Goal: Complete application form

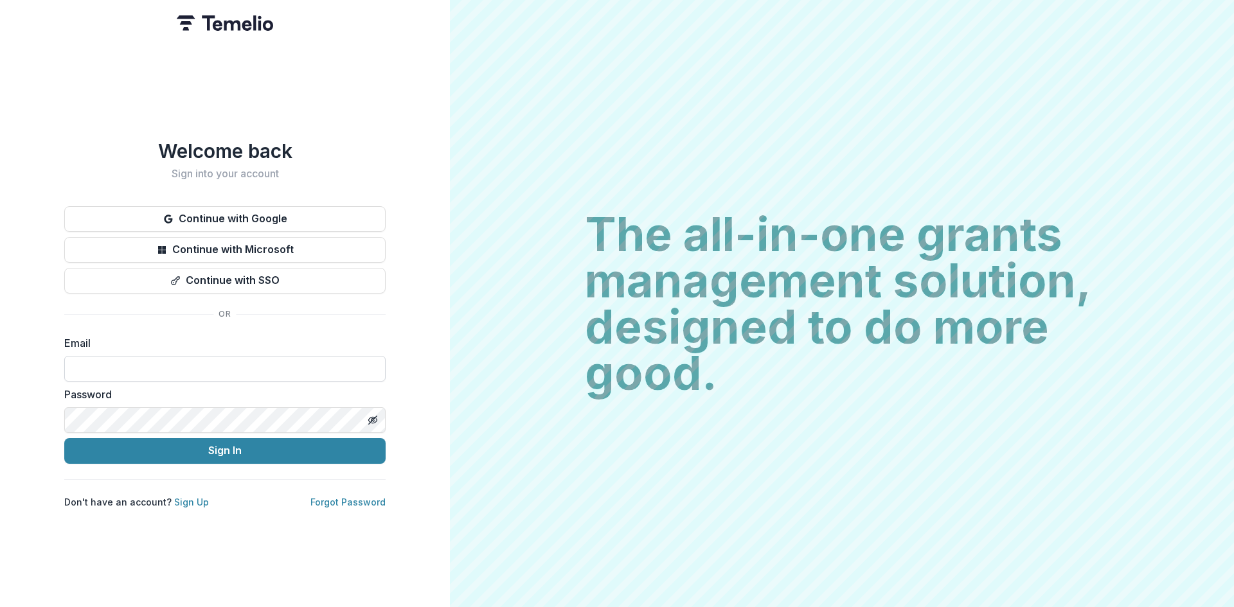
click at [119, 363] on input at bounding box center [224, 369] width 321 height 26
type input "**********"
click at [222, 444] on button "Sign In" at bounding box center [224, 451] width 321 height 26
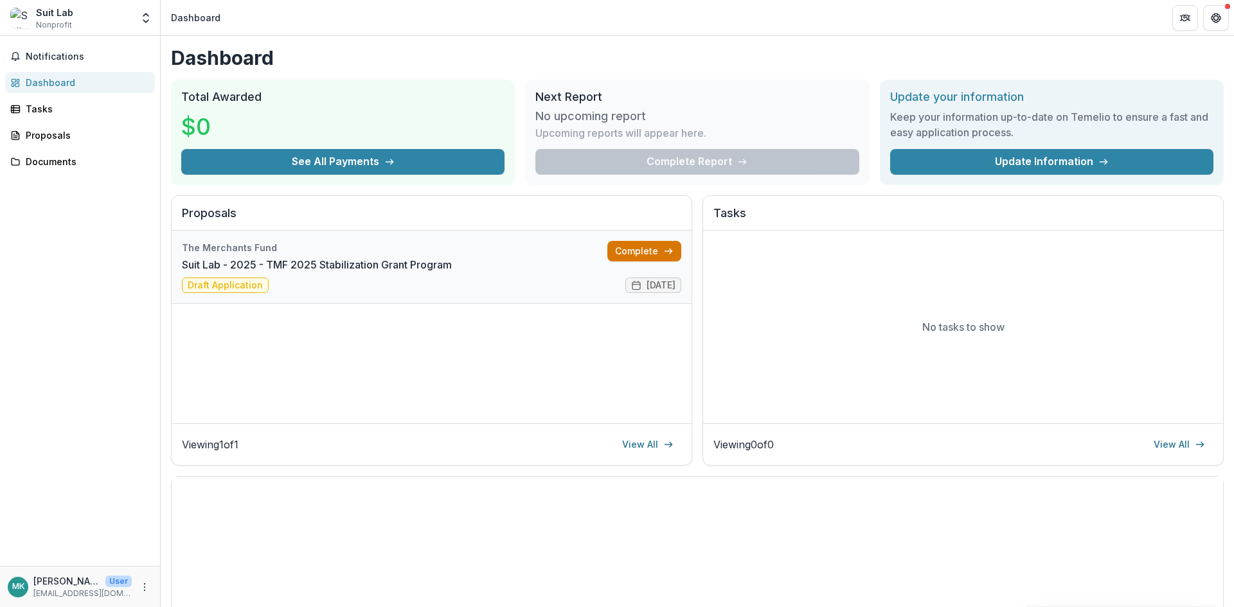
click at [632, 253] on link "Complete" at bounding box center [644, 251] width 74 height 21
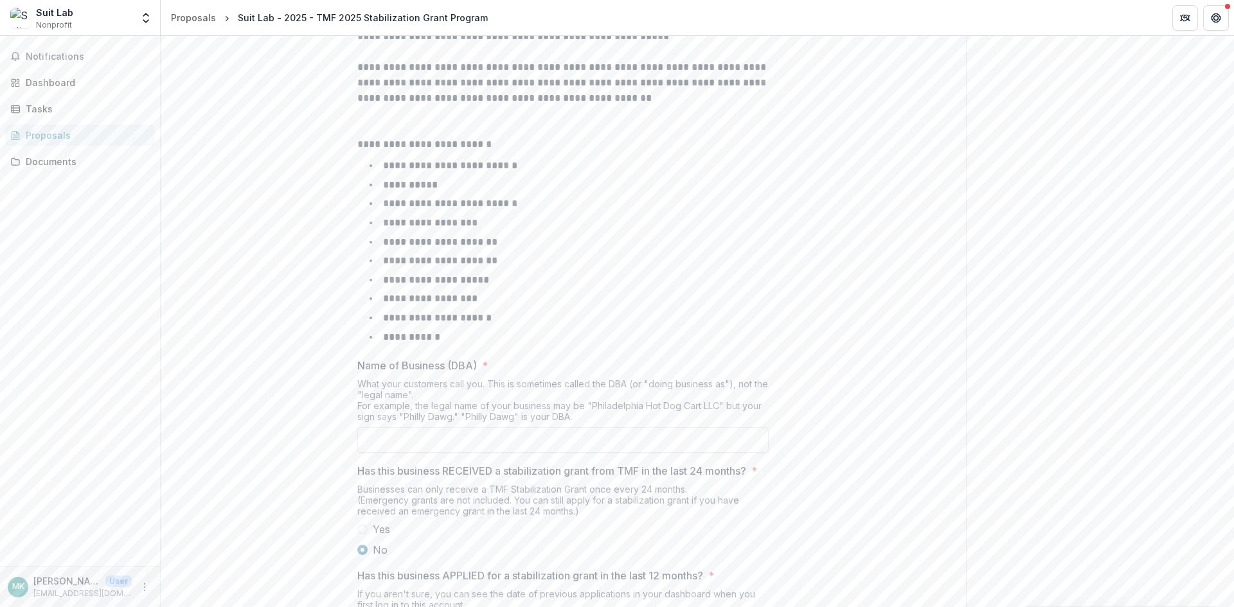
scroll to position [498, 0]
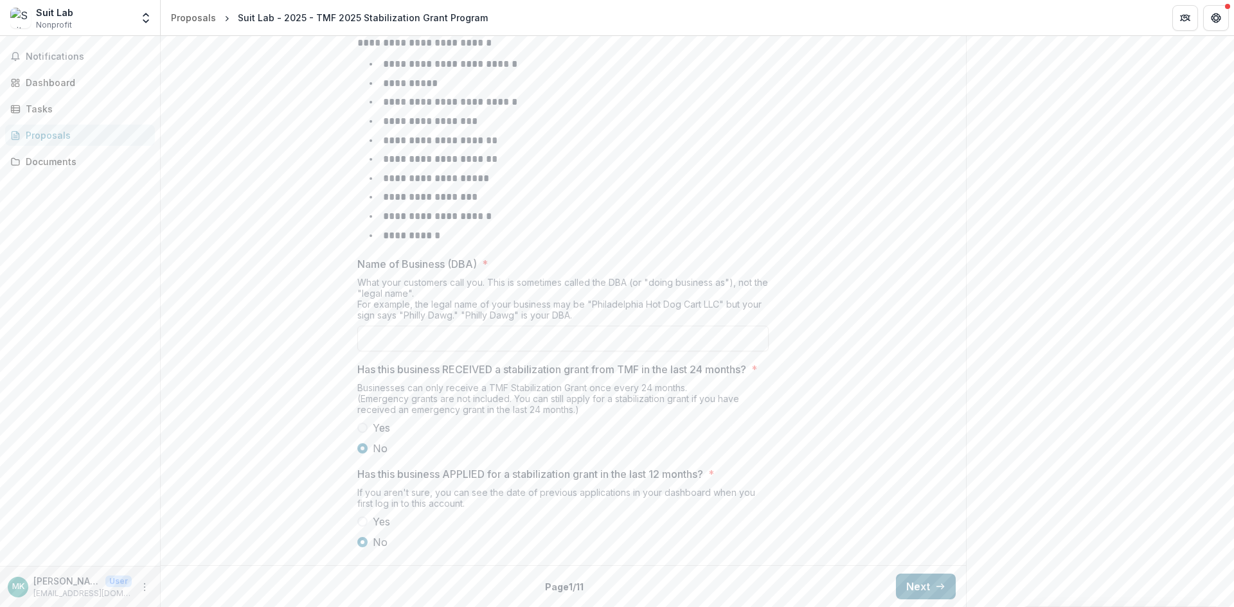
click at [916, 581] on button "Next" at bounding box center [926, 587] width 60 height 26
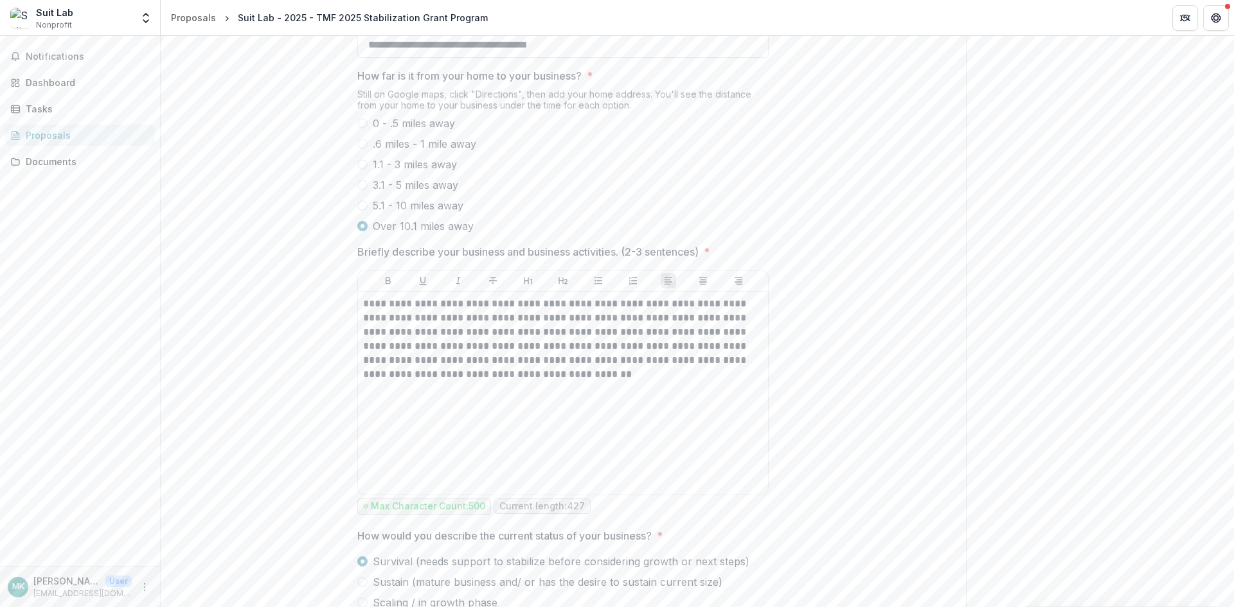
scroll to position [607, 0]
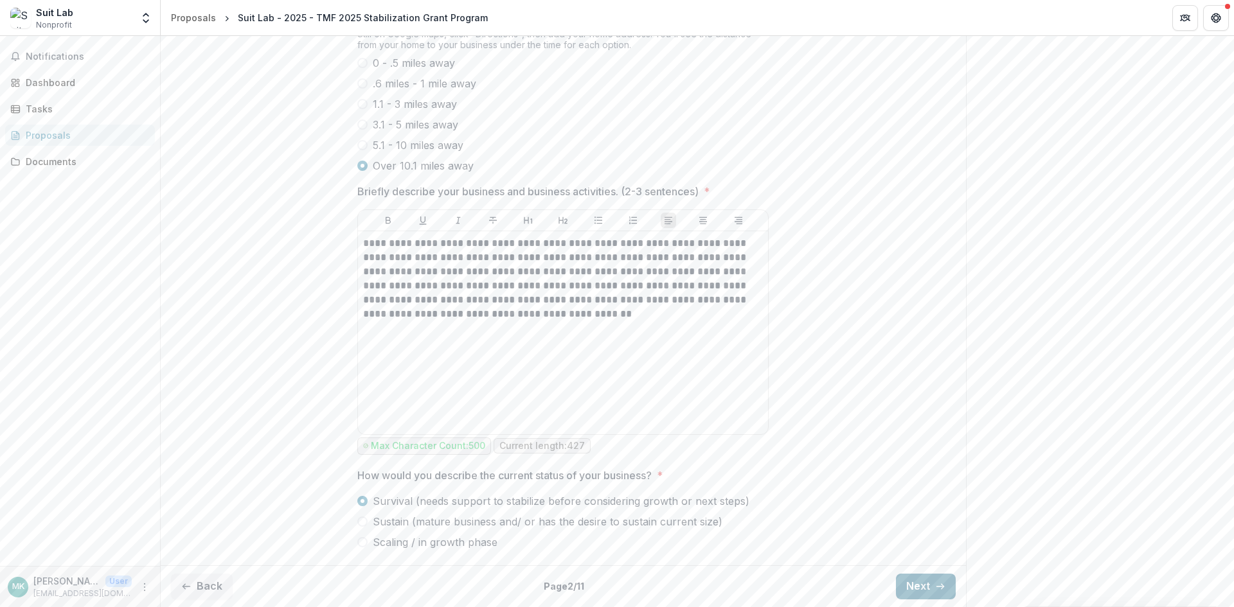
click at [921, 589] on button "Next" at bounding box center [926, 587] width 60 height 26
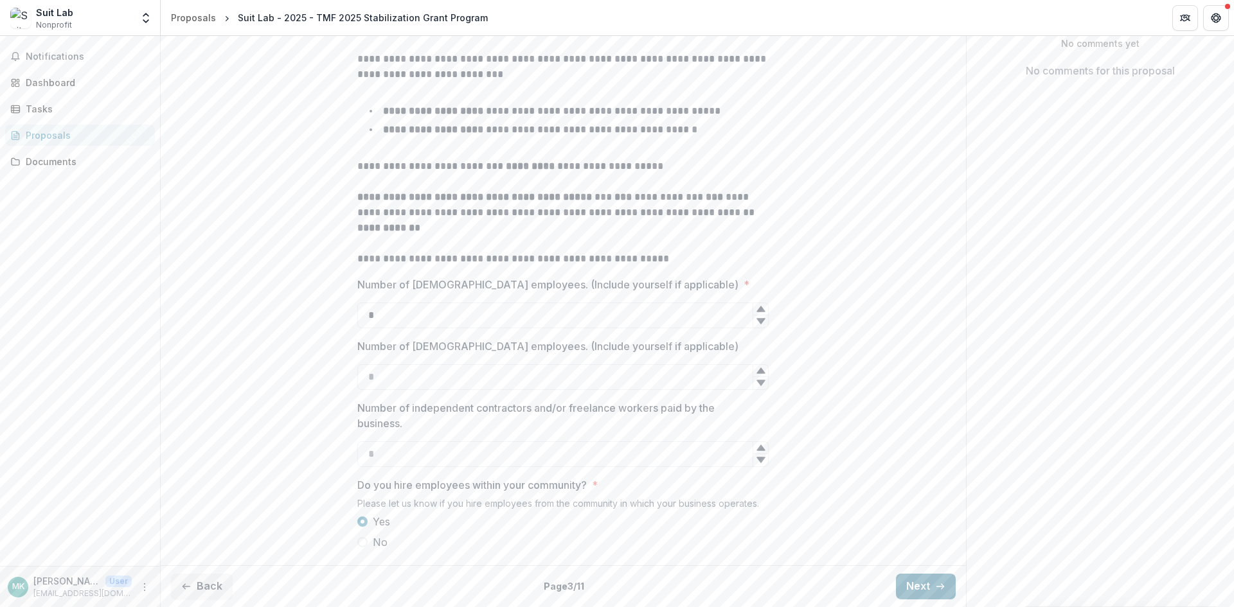
scroll to position [300, 0]
click at [932, 580] on button "Next" at bounding box center [926, 587] width 60 height 26
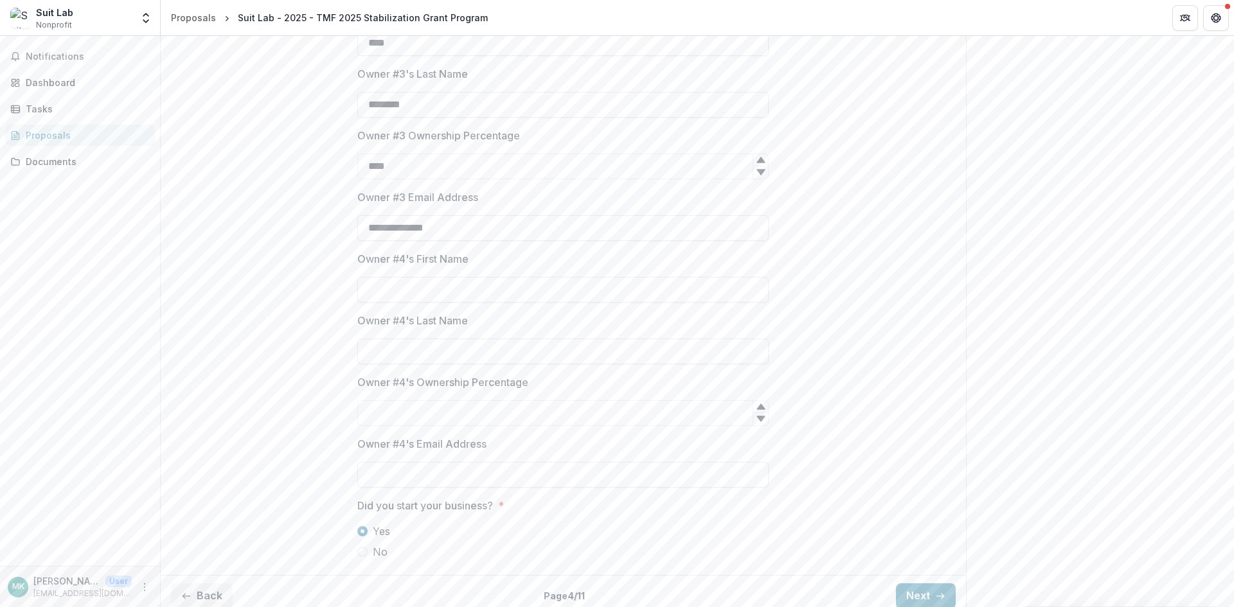
scroll to position [824, 0]
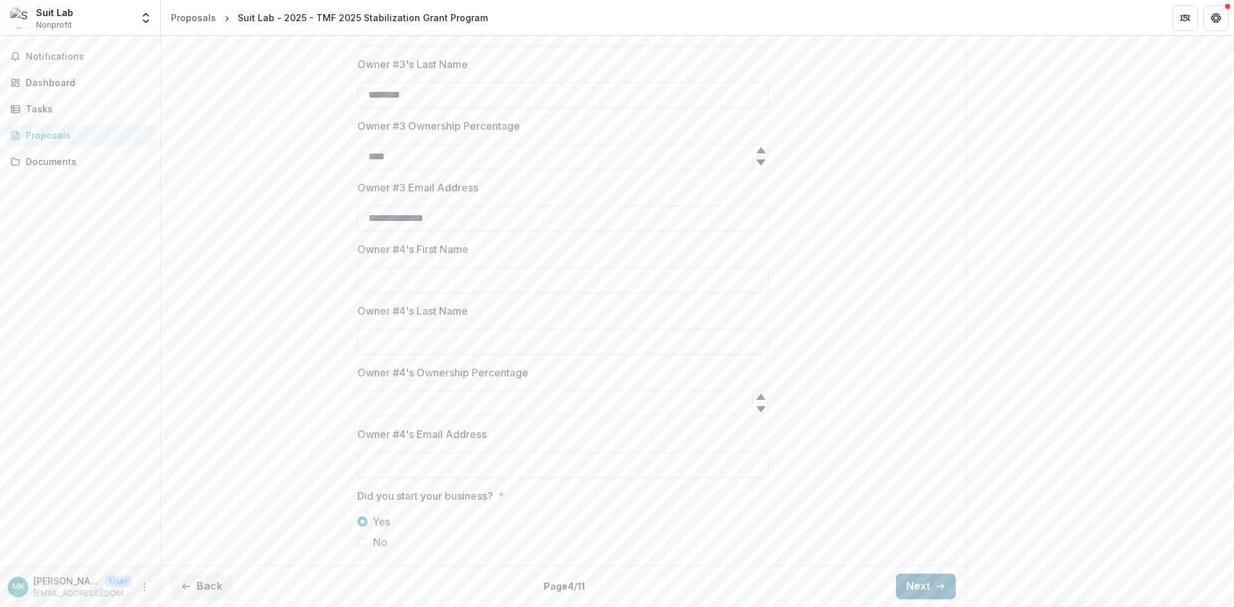
click at [920, 592] on button "Next" at bounding box center [926, 587] width 60 height 26
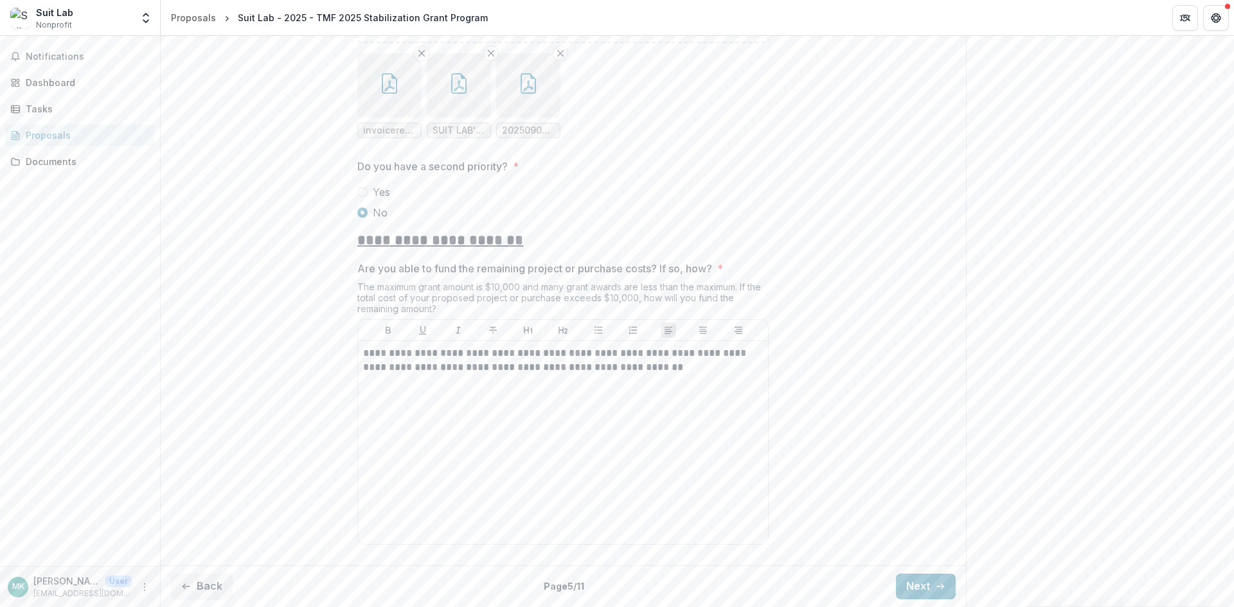
scroll to position [1608, 0]
click at [911, 580] on button "Next" at bounding box center [926, 587] width 60 height 26
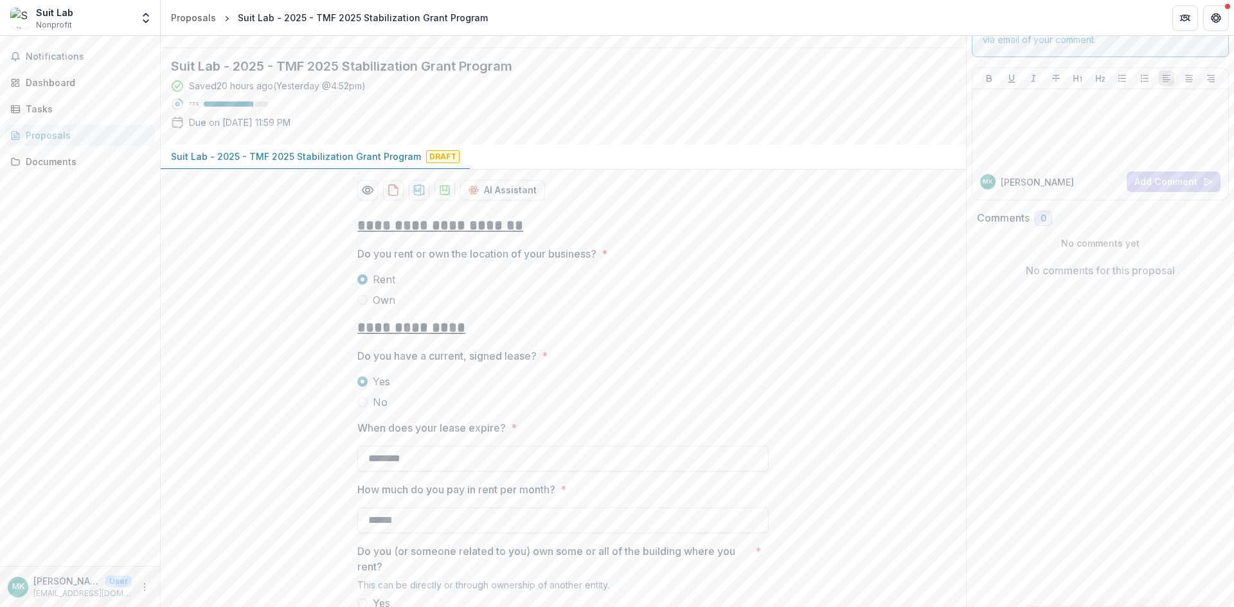
scroll to position [182, 0]
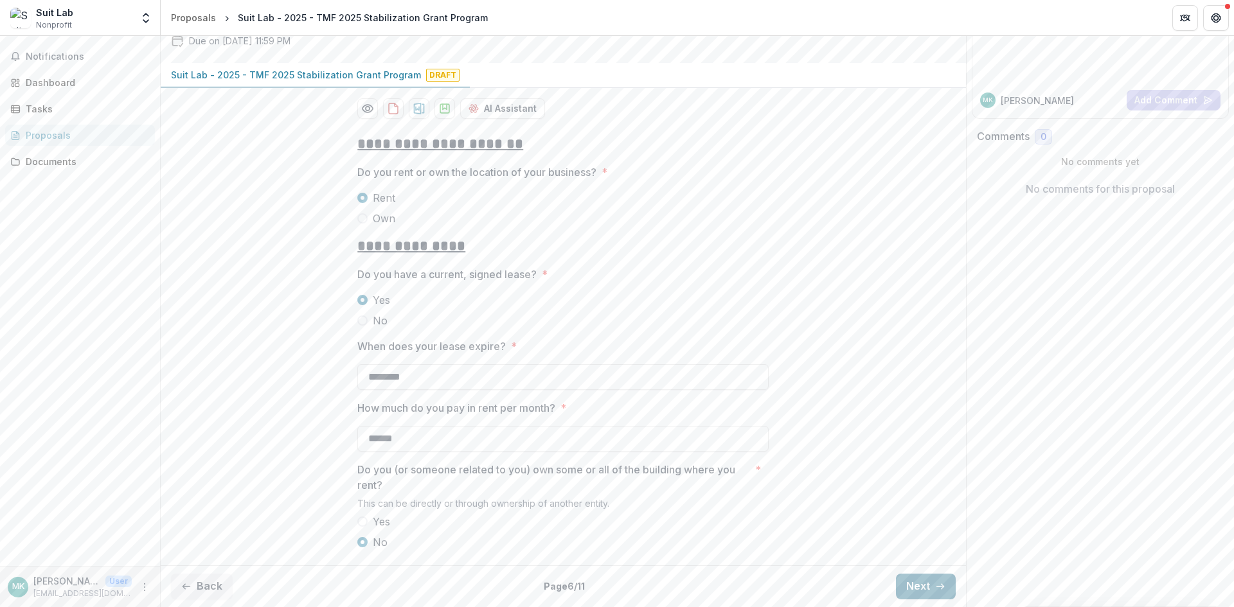
click at [928, 589] on button "Next" at bounding box center [926, 587] width 60 height 26
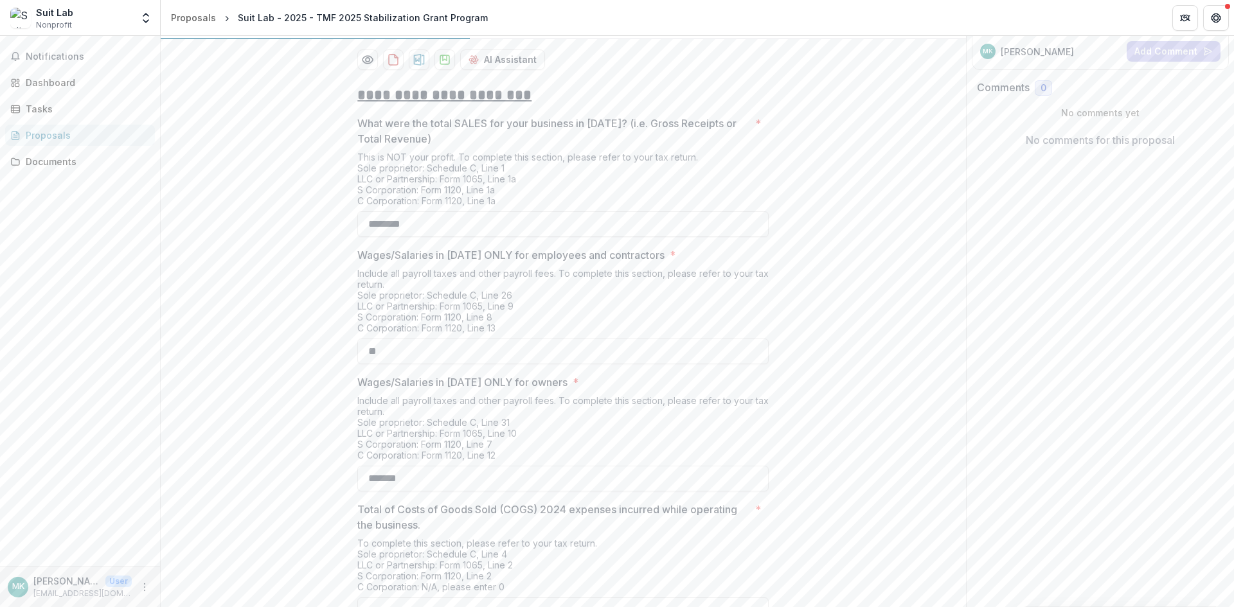
scroll to position [420, 0]
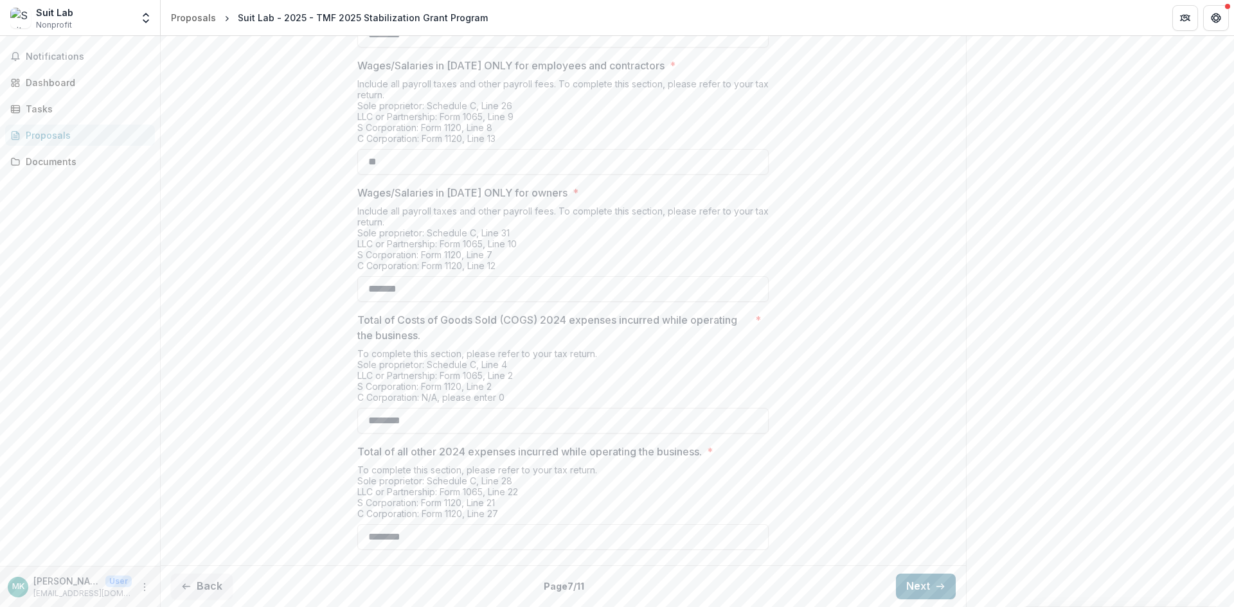
click at [910, 587] on button "Next" at bounding box center [926, 587] width 60 height 26
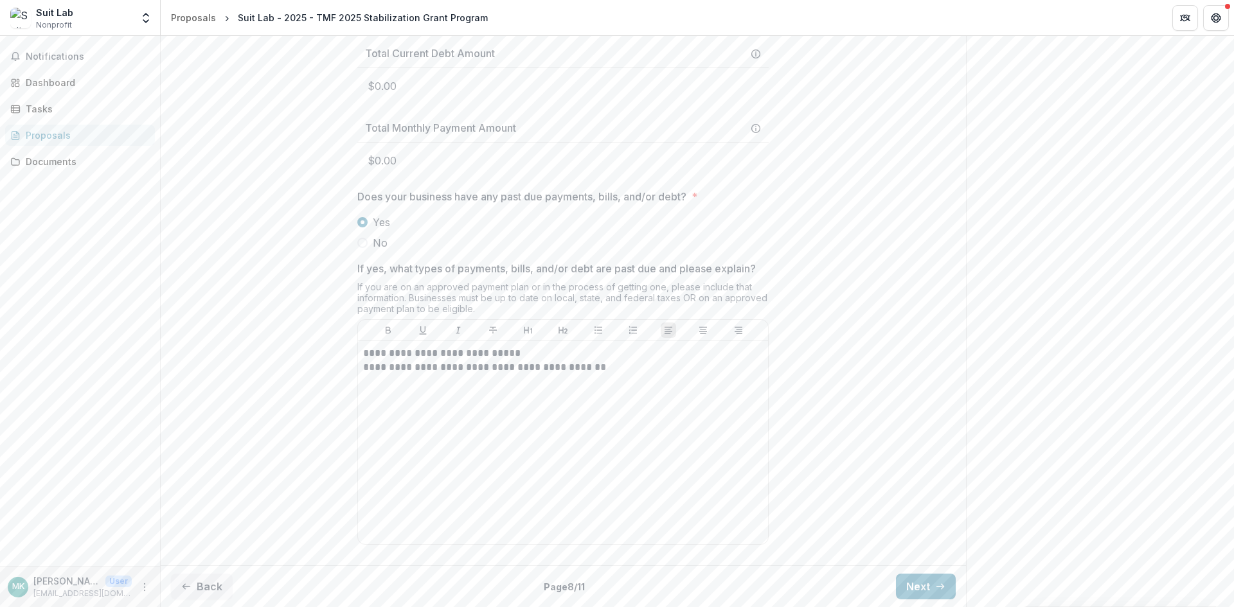
scroll to position [759, 0]
click at [924, 576] on button "Next" at bounding box center [926, 587] width 60 height 26
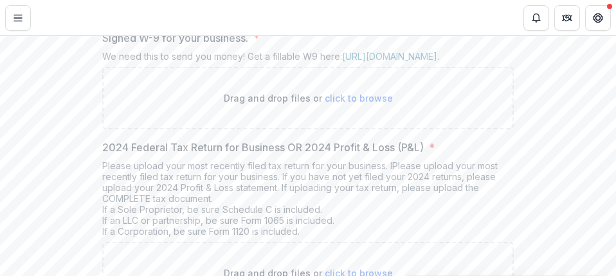
scroll to position [119, 0]
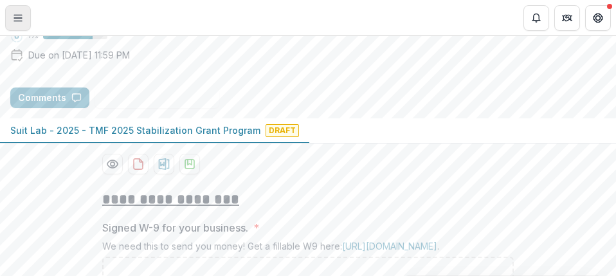
click at [22, 18] on line "Toggle Menu" at bounding box center [18, 18] width 8 height 0
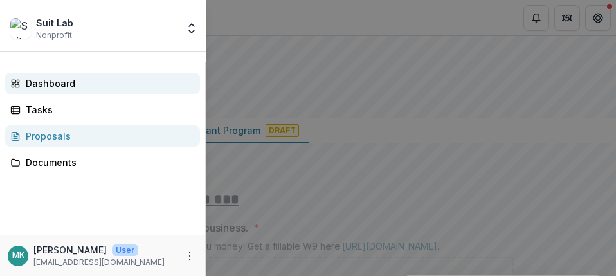
click at [46, 90] on link "Dashboard" at bounding box center [102, 83] width 195 height 21
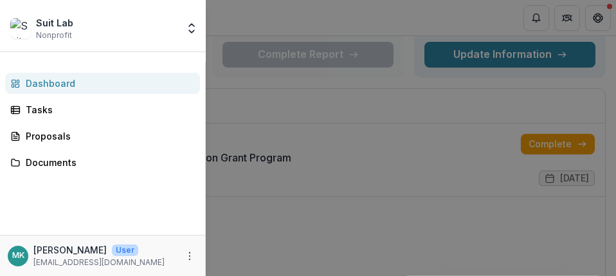
click at [336, 207] on div "Suit Lab Nonprofit Team Settings Settings Dashboard Tasks Proposals Documents M…" at bounding box center [308, 138] width 616 height 276
